Goal: Task Accomplishment & Management: Manage account settings

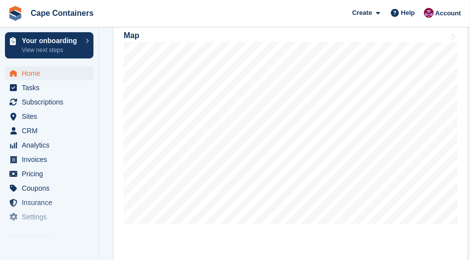
scroll to position [52, 0]
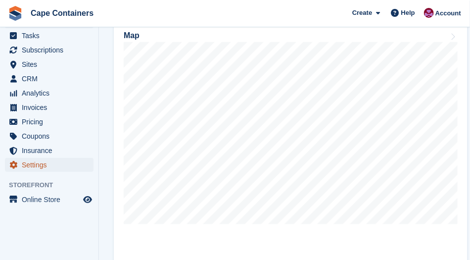
click at [29, 167] on span "Settings" at bounding box center [51, 165] width 59 height 14
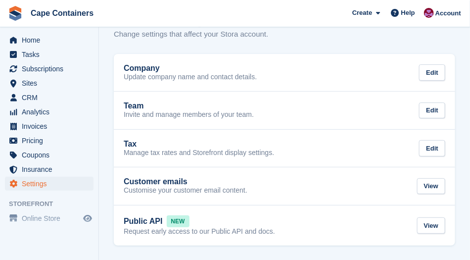
scroll to position [52, 0]
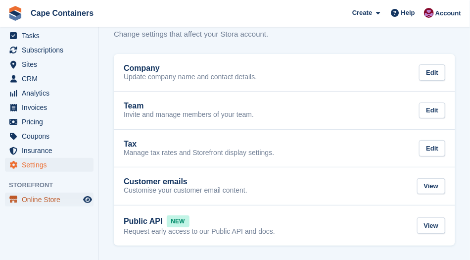
click at [31, 205] on span "Online Store" at bounding box center [51, 199] width 59 height 14
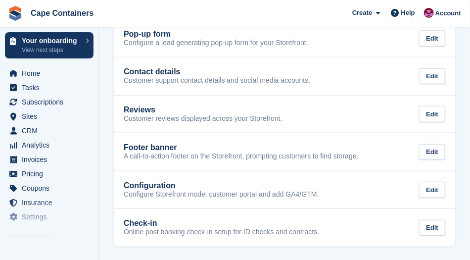
scroll to position [215, 0]
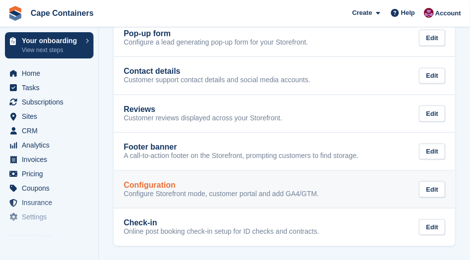
click at [138, 195] on p "Configure Storefront mode, customer portal and add GA4/GTM." at bounding box center [221, 193] width 195 height 9
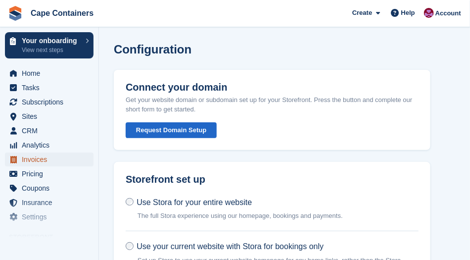
click at [28, 164] on span "Invoices" at bounding box center [51, 159] width 59 height 14
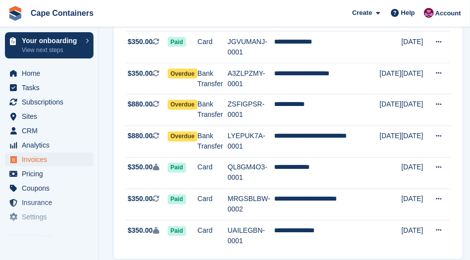
scroll to position [1499, 0]
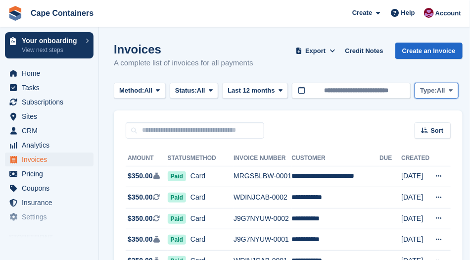
click at [445, 92] on button "Type: All" at bounding box center [436, 91] width 44 height 16
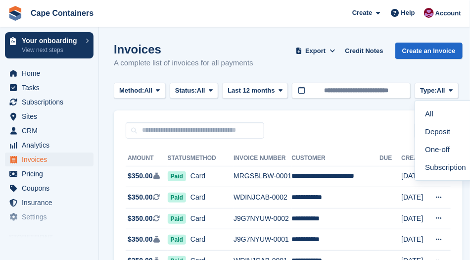
click at [355, 120] on div "Sort Sort by Date created Created (oldest first) Created (newest first)" at bounding box center [288, 124] width 349 height 28
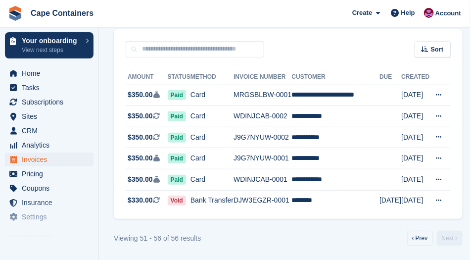
scroll to position [82, 0]
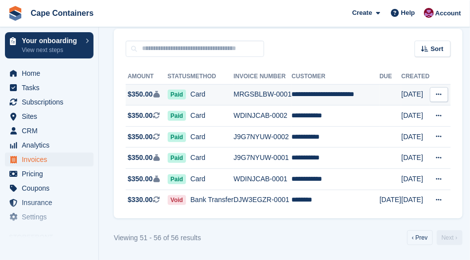
click at [179, 93] on span "Paid" at bounding box center [177, 94] width 18 height 10
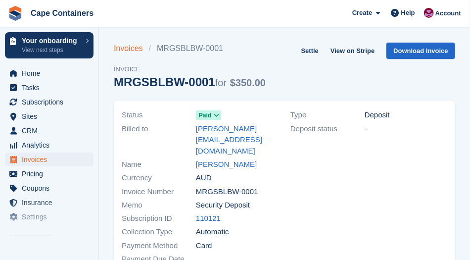
click at [124, 48] on link "Invoices" at bounding box center [131, 49] width 35 height 12
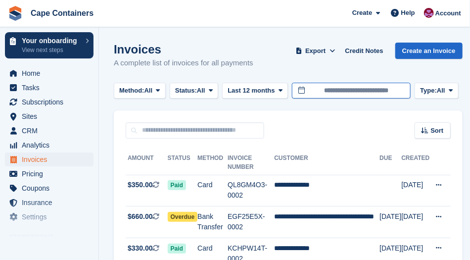
click at [307, 87] on input "**********" at bounding box center [351, 91] width 119 height 16
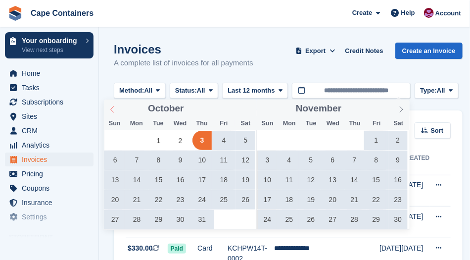
click at [115, 111] on icon at bounding box center [112, 109] width 7 height 7
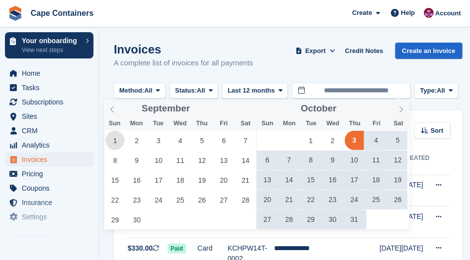
click at [114, 143] on span "1" at bounding box center [114, 140] width 19 height 19
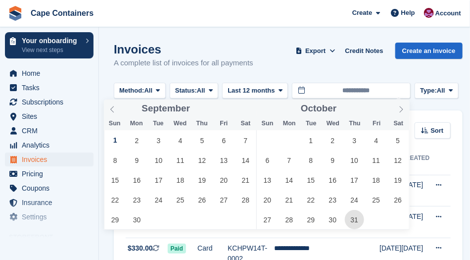
click at [352, 221] on span "31" at bounding box center [354, 219] width 19 height 19
type input "**********"
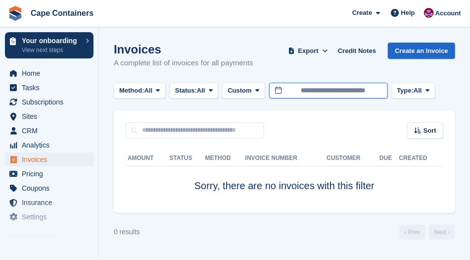
click at [308, 92] on body "Cape Containers Create Subscription Invoice Contact Deal Discount Page Help Cha…" at bounding box center [235, 130] width 470 height 260
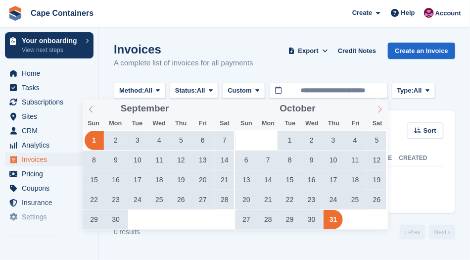
click at [382, 105] on span at bounding box center [379, 107] width 17 height 17
click at [382, 115] on span at bounding box center [379, 107] width 17 height 17
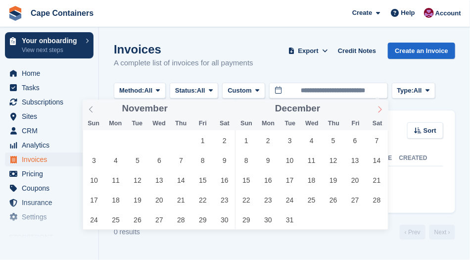
click at [380, 110] on icon at bounding box center [379, 109] width 7 height 7
type input "****"
click at [380, 110] on icon at bounding box center [379, 109] width 7 height 7
type input "****"
click at [380, 110] on icon at bounding box center [379, 109] width 7 height 7
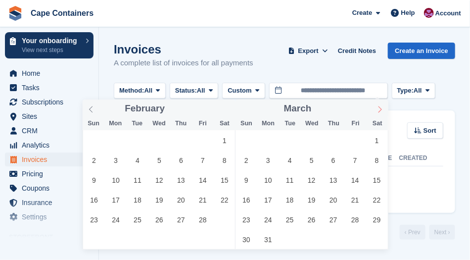
click at [379, 113] on span at bounding box center [379, 107] width 17 height 17
click at [380, 110] on icon at bounding box center [379, 109] width 7 height 7
click at [378, 112] on icon at bounding box center [379, 109] width 7 height 7
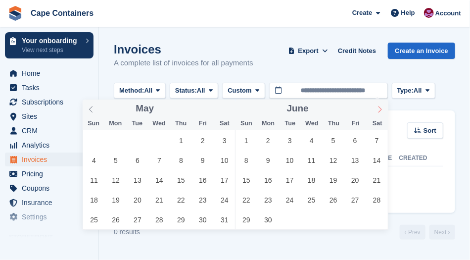
click at [377, 111] on icon at bounding box center [379, 109] width 7 height 7
click at [380, 109] on icon at bounding box center [379, 109] width 7 height 7
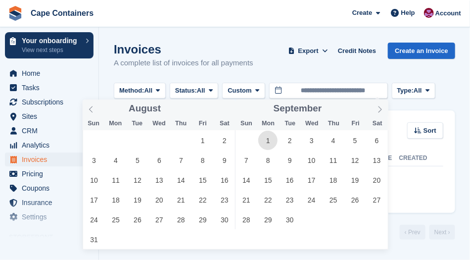
click at [267, 140] on span "1" at bounding box center [267, 140] width 19 height 19
click at [382, 110] on icon at bounding box center [379, 109] width 7 height 7
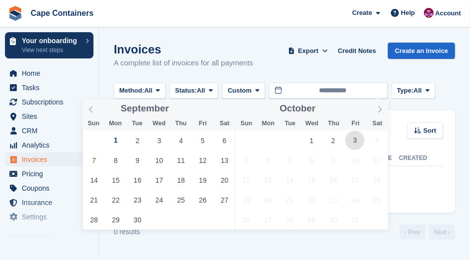
click at [360, 140] on span "3" at bounding box center [354, 140] width 19 height 19
type input "**********"
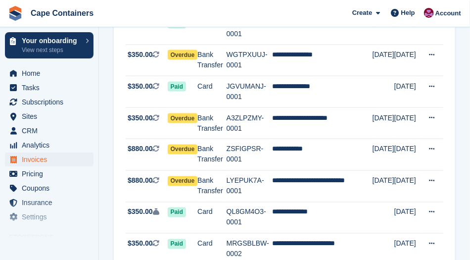
scroll to position [1499, 0]
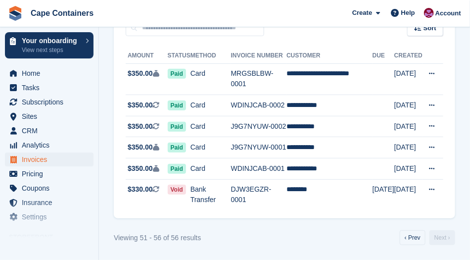
scroll to position [82, 0]
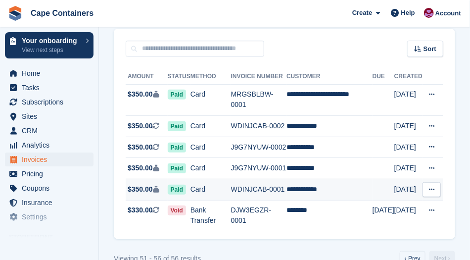
click at [139, 184] on span "$350.00" at bounding box center [140, 189] width 25 height 10
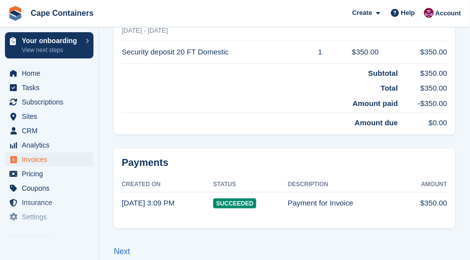
scroll to position [314, 0]
click at [137, 198] on time "17 Sep, 3:09 PM" at bounding box center [148, 202] width 53 height 8
click at [297, 193] on td "Payment for Invoice" at bounding box center [344, 202] width 113 height 22
click at [230, 198] on span "Succeeded" at bounding box center [234, 203] width 43 height 10
click at [306, 192] on td "Payment for Invoice" at bounding box center [344, 202] width 113 height 22
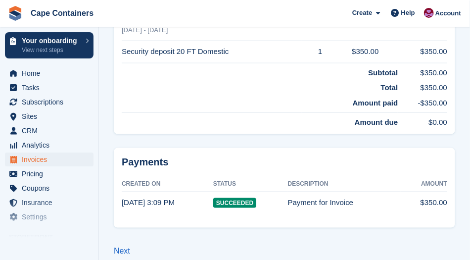
click at [432, 191] on td "$350.00" at bounding box center [423, 202] width 46 height 22
click at [122, 247] on link "Next" at bounding box center [122, 251] width 16 height 8
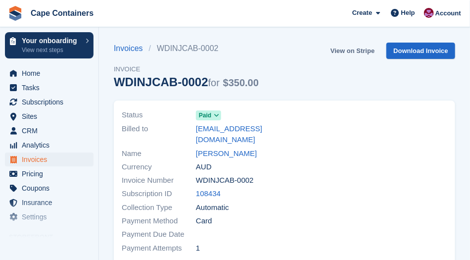
click at [354, 47] on link "View on Stripe" at bounding box center [352, 51] width 52 height 16
click at [123, 46] on link "Invoices" at bounding box center [131, 49] width 35 height 12
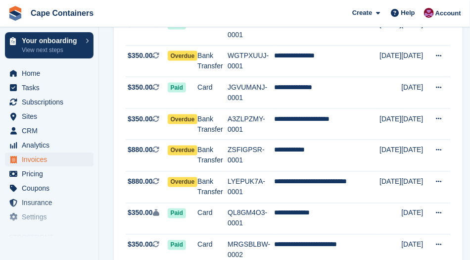
scroll to position [1499, 0]
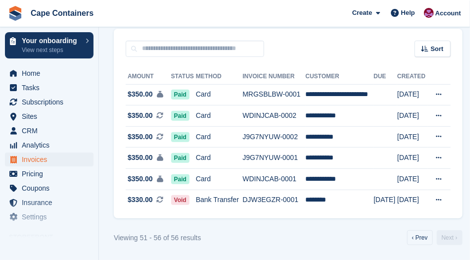
scroll to position [82, 0]
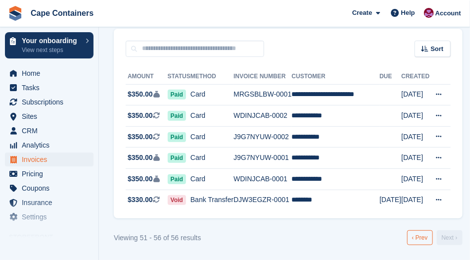
click at [421, 238] on link "‹ Prev" at bounding box center [420, 237] width 26 height 15
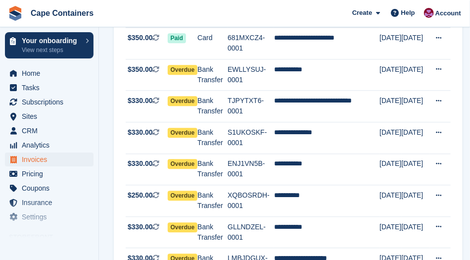
scroll to position [648, 0]
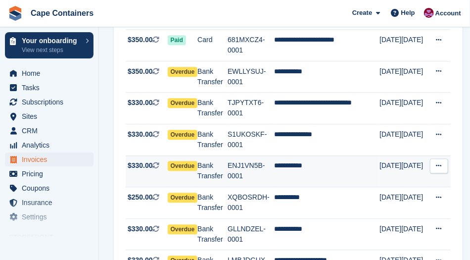
click at [236, 158] on td "ENJ1VN5B-0001" at bounding box center [250, 171] width 46 height 32
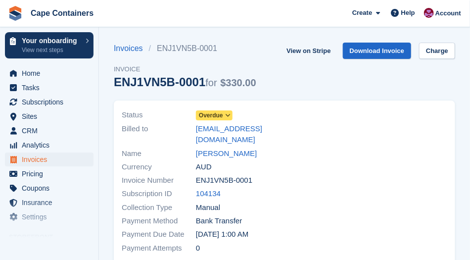
click at [227, 115] on icon at bounding box center [227, 115] width 5 height 6
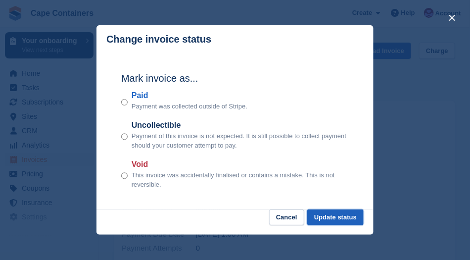
click at [332, 215] on button "Update status" at bounding box center [335, 217] width 56 height 16
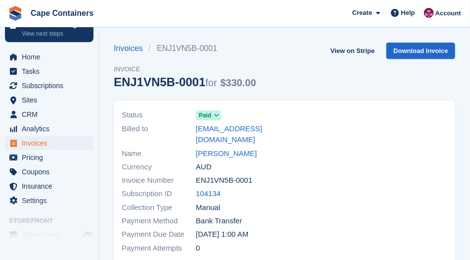
scroll to position [52, 0]
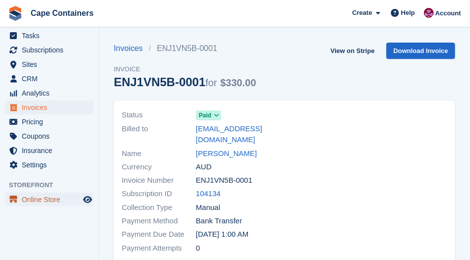
click at [27, 201] on span "Online Store" at bounding box center [51, 199] width 59 height 14
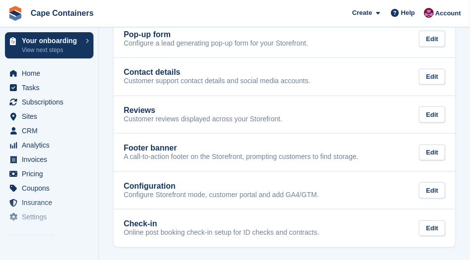
scroll to position [215, 0]
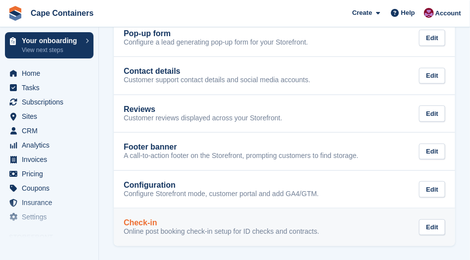
click at [132, 227] on p "Online post booking check-in setup for ID checks and contracts." at bounding box center [221, 231] width 195 height 9
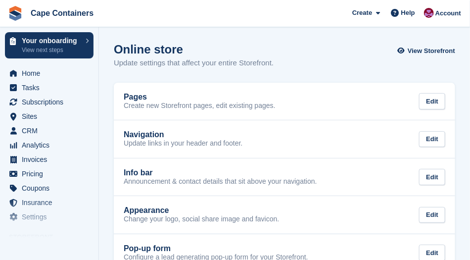
scroll to position [215, 0]
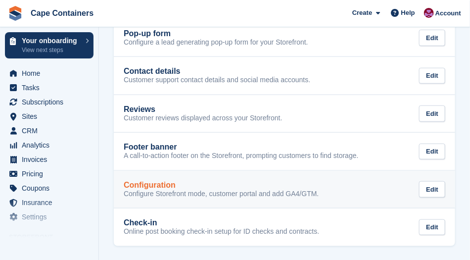
click at [138, 191] on p "Configure Storefront mode, customer portal and add GA4/GTM." at bounding box center [221, 193] width 195 height 9
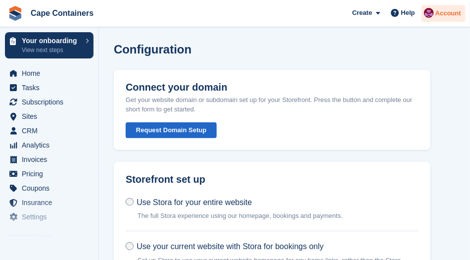
click at [445, 13] on span "Account" at bounding box center [448, 13] width 26 height 10
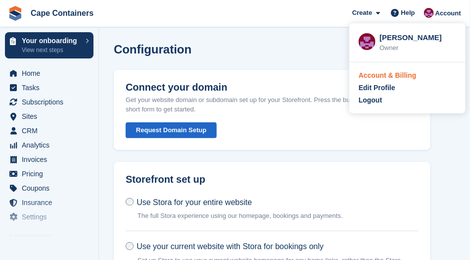
click at [367, 74] on div "Account & Billing" at bounding box center [387, 75] width 58 height 10
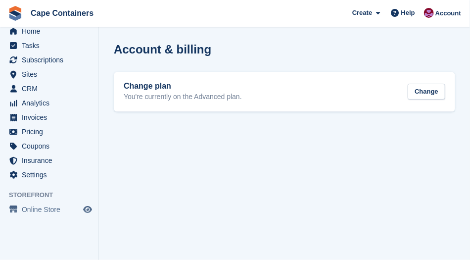
scroll to position [42, 0]
click at [24, 177] on span "Settings" at bounding box center [51, 175] width 59 height 14
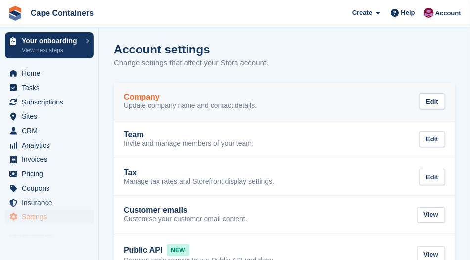
click at [150, 101] on p "Update company name and contact details." at bounding box center [190, 105] width 133 height 9
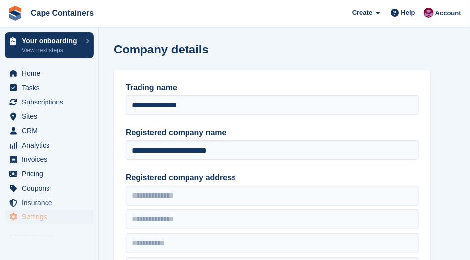
type input "**********"
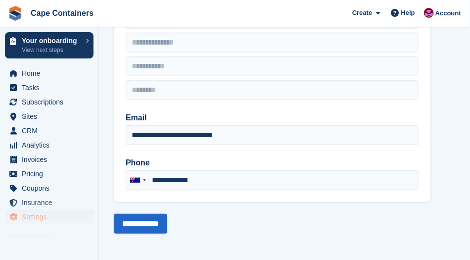
scroll to position [0, 0]
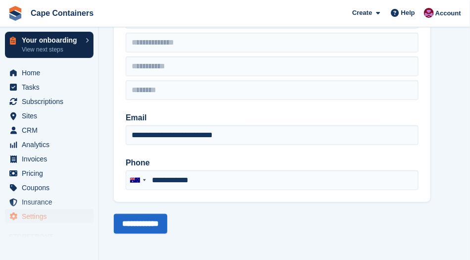
click at [44, 39] on p "Your onboarding" at bounding box center [51, 40] width 59 height 7
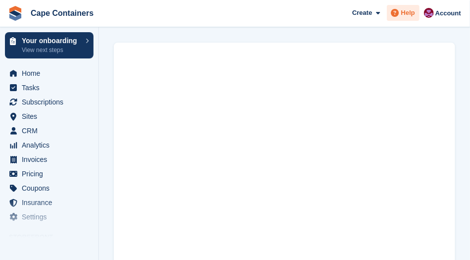
click at [412, 12] on span "Help" at bounding box center [408, 13] width 14 height 10
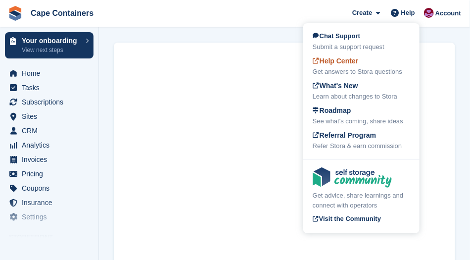
click at [338, 70] on div "Get answers to Stora questions" at bounding box center [360, 72] width 97 height 10
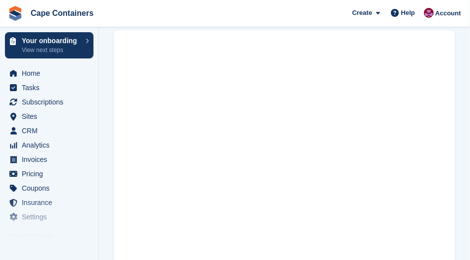
scroll to position [12, 0]
click at [25, 71] on span "Home" at bounding box center [51, 73] width 59 height 14
